Goal: Obtain resource: Download file/media

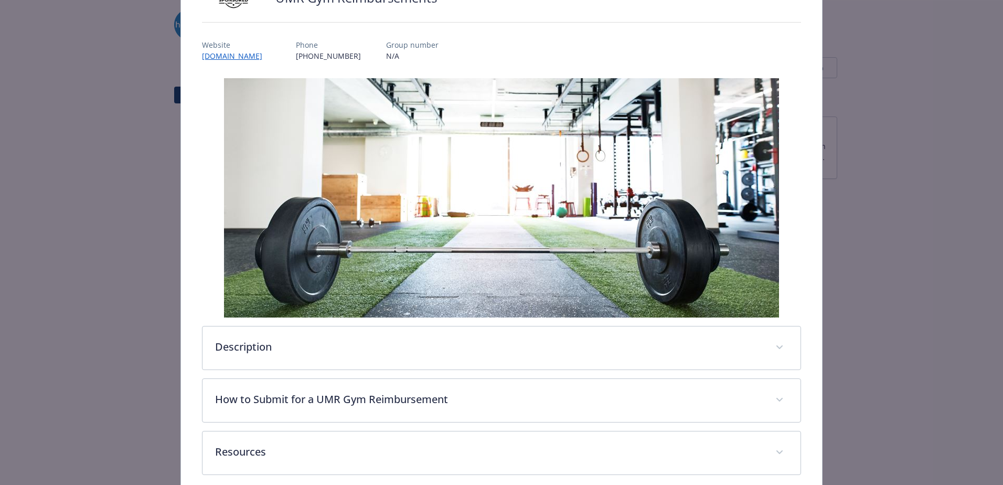
scroll to position [157, 0]
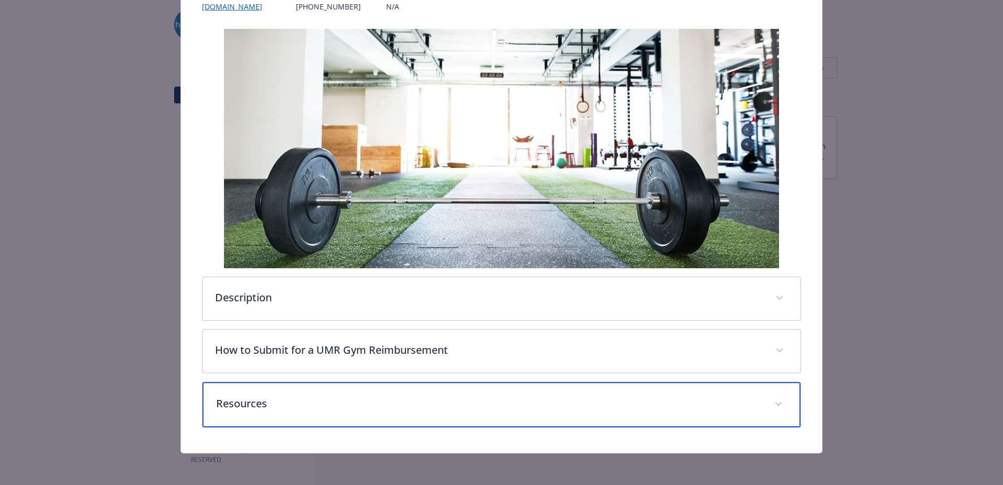
click at [264, 388] on div "Resources" at bounding box center [502, 404] width 598 height 45
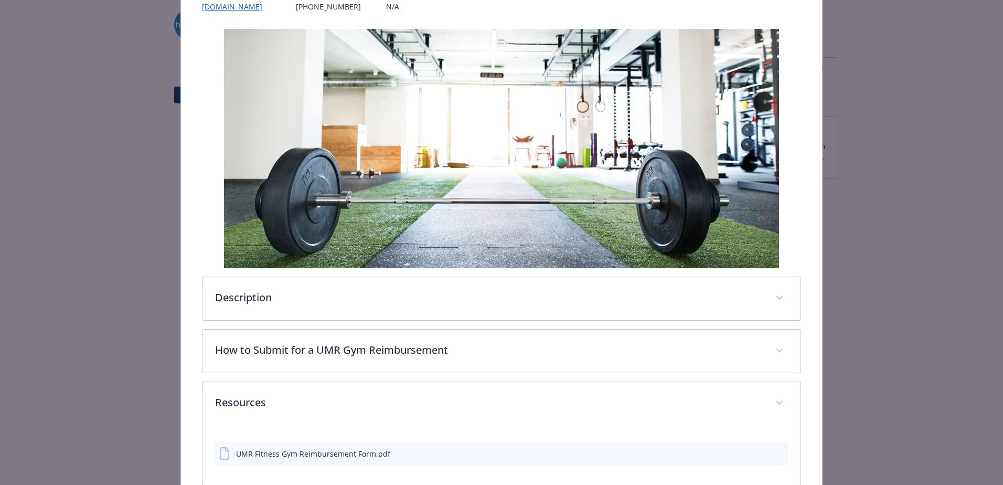
click at [236, 458] on div "UMR Fitness Gym Reimbursement Form.pdf" at bounding box center [313, 453] width 154 height 11
click at [757, 455] on icon "download file" at bounding box center [761, 453] width 8 height 8
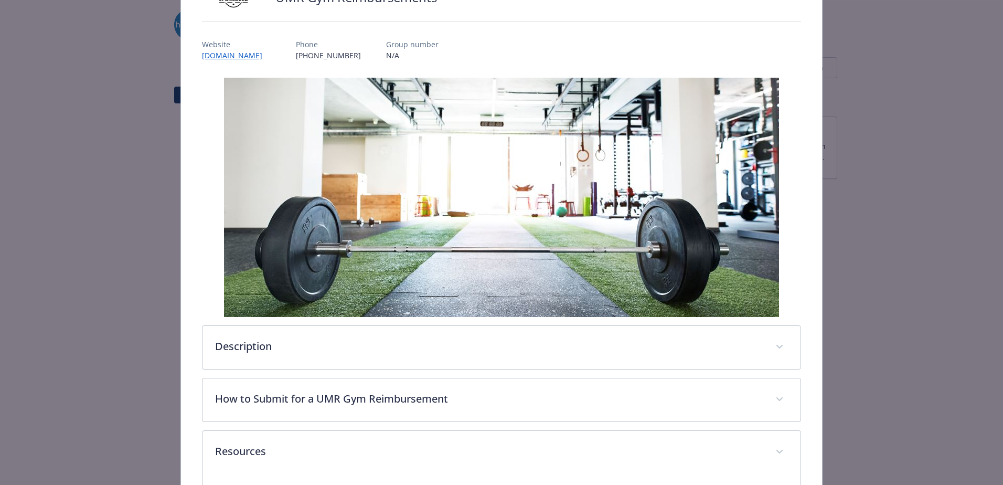
scroll to position [105, 0]
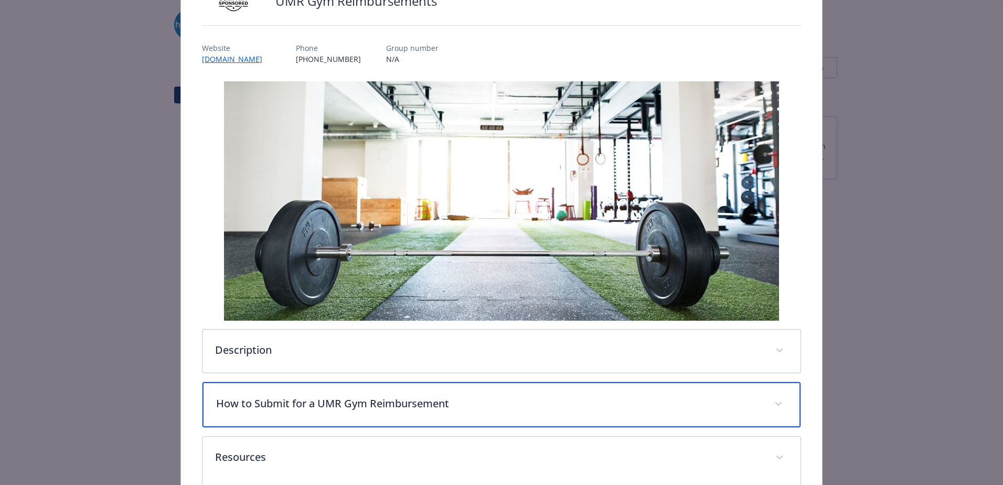
click at [376, 407] on p "How to Submit for a UMR Gym Reimbursement" at bounding box center [489, 404] width 546 height 16
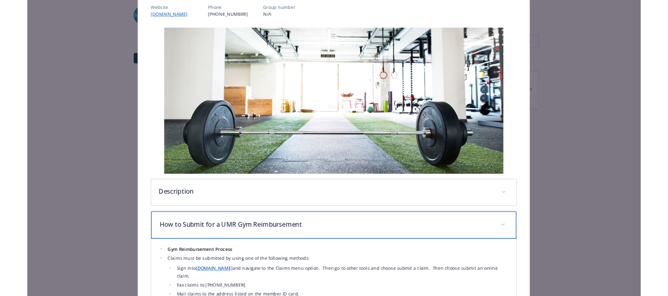
scroll to position [157, 0]
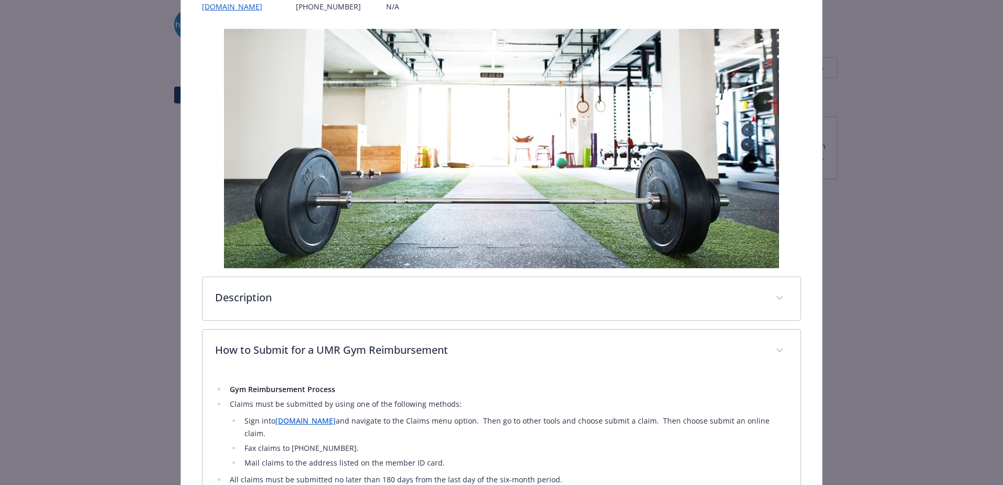
click at [284, 419] on link "[DOMAIN_NAME]" at bounding box center [306, 421] width 60 height 10
